Goal: Check status: Check status

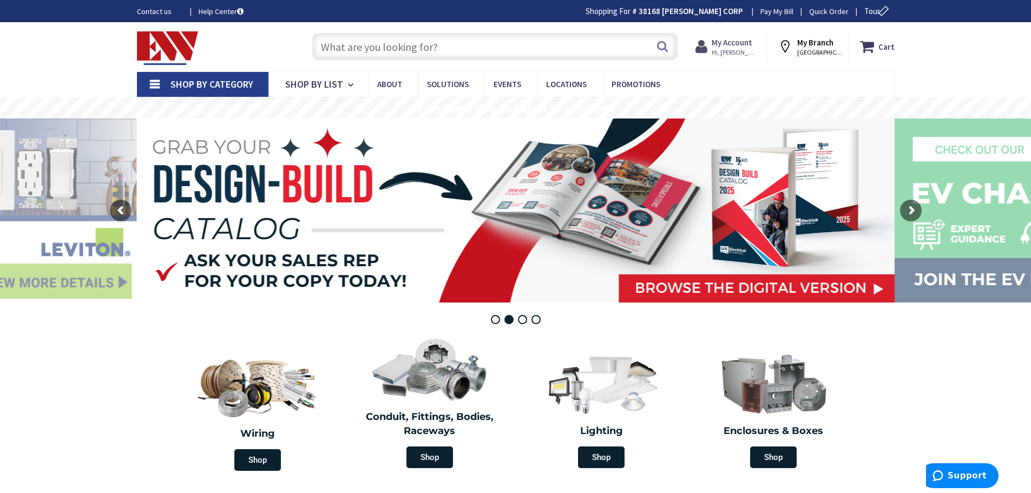
click at [737, 49] on span "Hi, [PERSON_NAME]" at bounding box center [734, 52] width 46 height 9
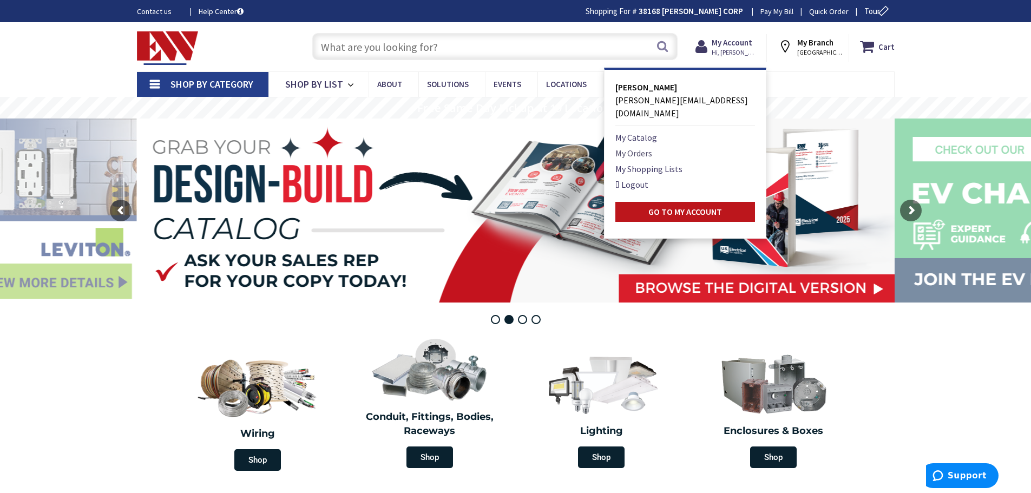
click at [630, 147] on link "My Orders" at bounding box center [633, 153] width 37 height 13
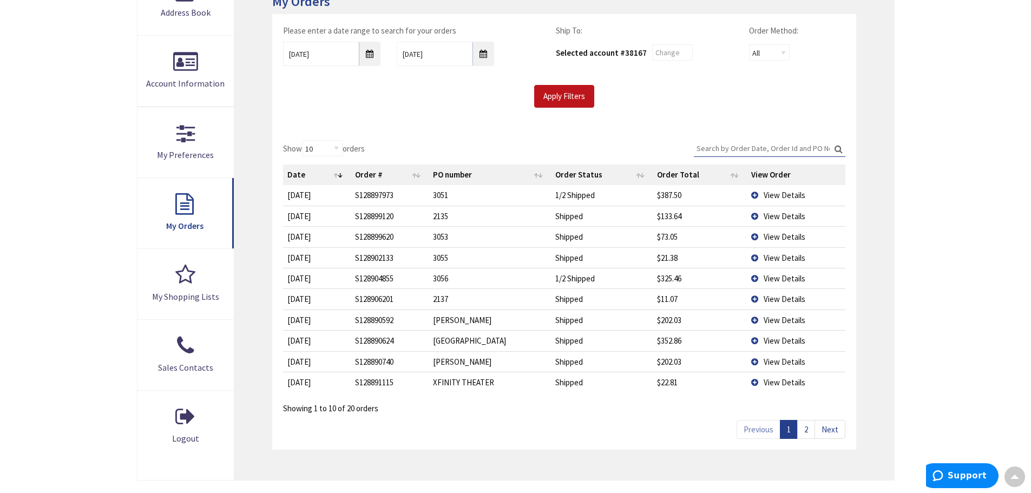
scroll to position [196, 0]
click at [785, 361] on span "View Details" at bounding box center [784, 363] width 42 height 10
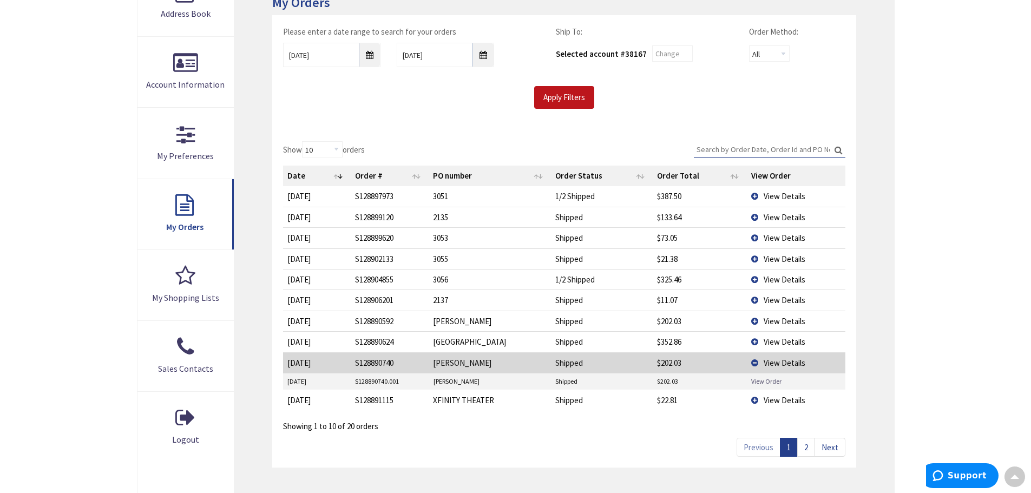
click at [771, 384] on link "View Order" at bounding box center [766, 381] width 30 height 9
click at [811, 446] on link "2" at bounding box center [806, 447] width 18 height 19
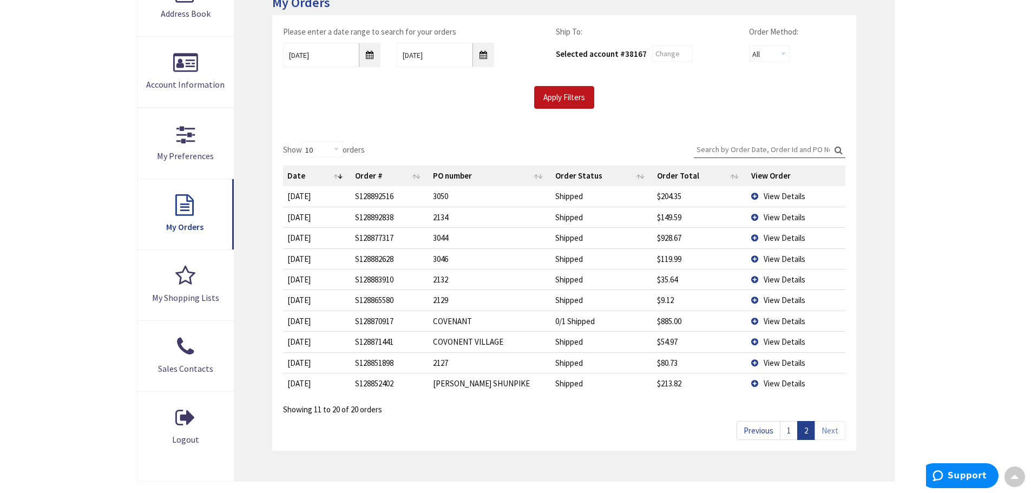
click at [831, 431] on link "Next" at bounding box center [829, 430] width 31 height 19
click at [367, 57] on input "9/24/2025" at bounding box center [331, 55] width 97 height 24
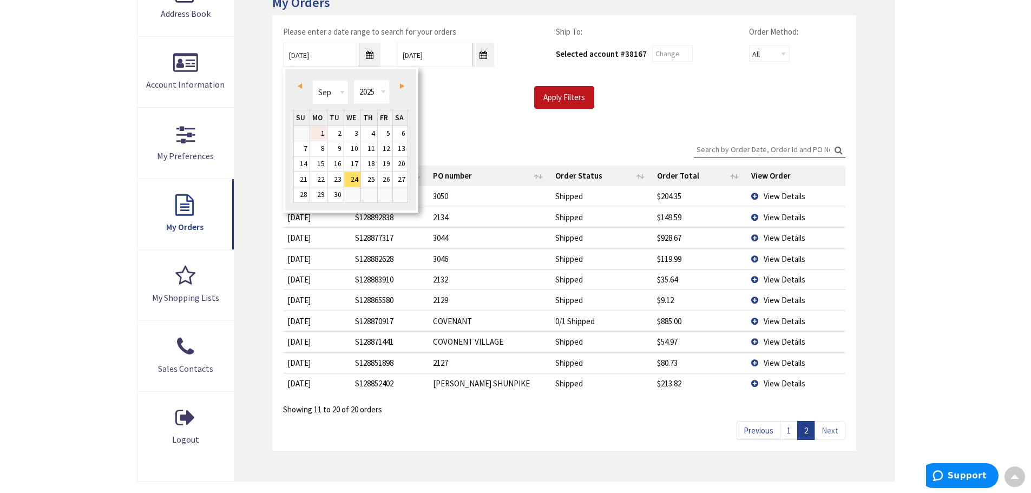
click at [320, 131] on link "1" at bounding box center [318, 133] width 17 height 15
type input "09/01/2025"
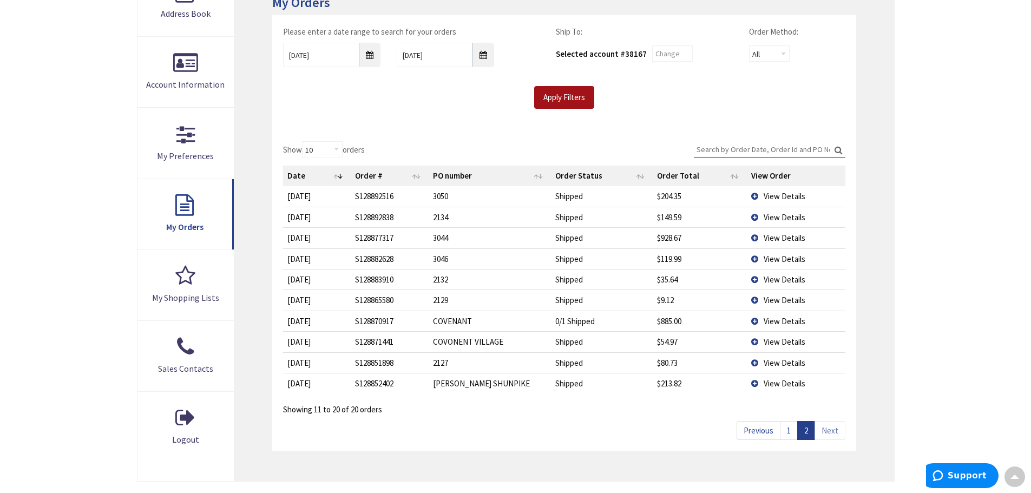
click at [574, 99] on input "Apply Filters" at bounding box center [564, 97] width 60 height 23
click at [737, 436] on link "3" at bounding box center [743, 430] width 18 height 19
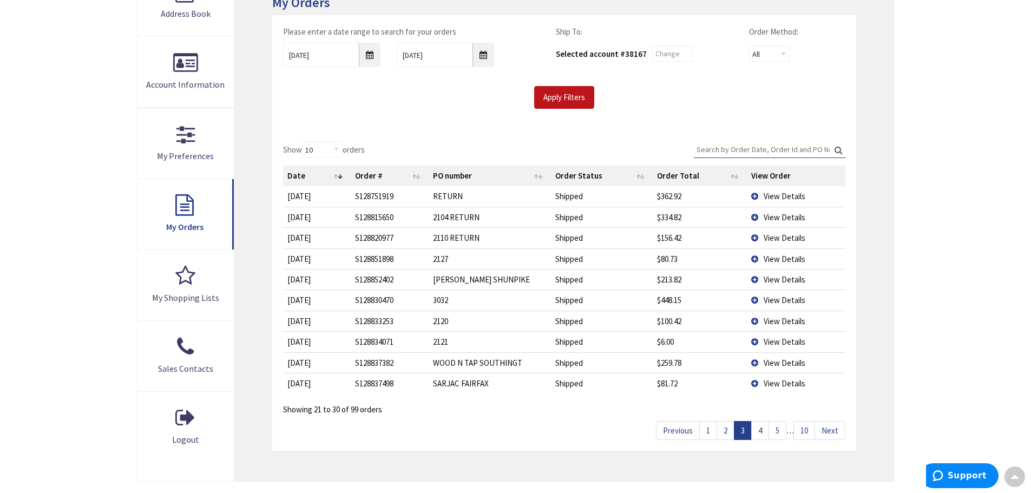
click at [760, 434] on link "4" at bounding box center [760, 430] width 18 height 19
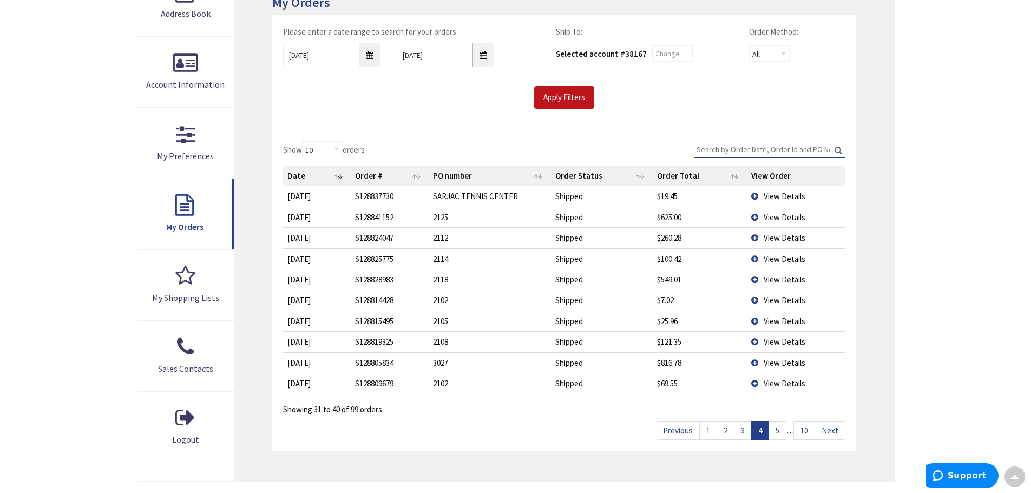
click at [779, 436] on link "5" at bounding box center [777, 430] width 18 height 19
click at [785, 433] on link "6" at bounding box center [777, 430] width 18 height 19
click at [778, 433] on link "7" at bounding box center [777, 430] width 18 height 19
click at [778, 433] on link "9" at bounding box center [785, 430] width 18 height 19
drag, startPoint x: 778, startPoint y: 433, endPoint x: 767, endPoint y: 432, distance: 10.9
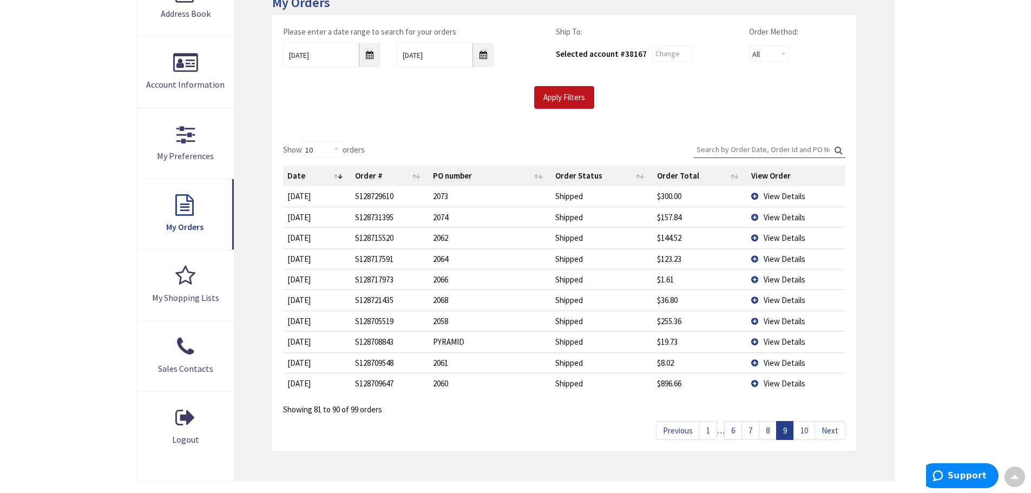
click at [767, 432] on span "1 … 6 7 8 9 10" at bounding box center [757, 430] width 115 height 10
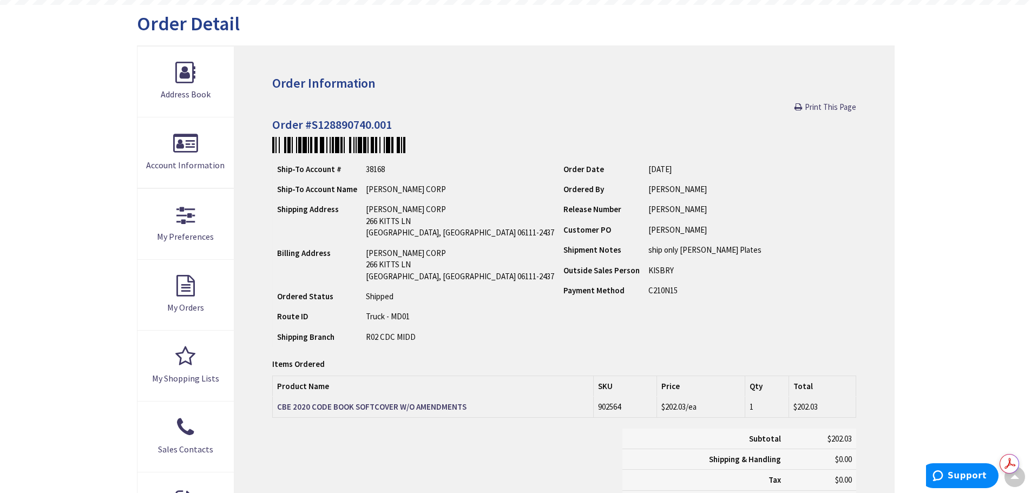
scroll to position [120, 0]
